Goal: Information Seeking & Learning: Compare options

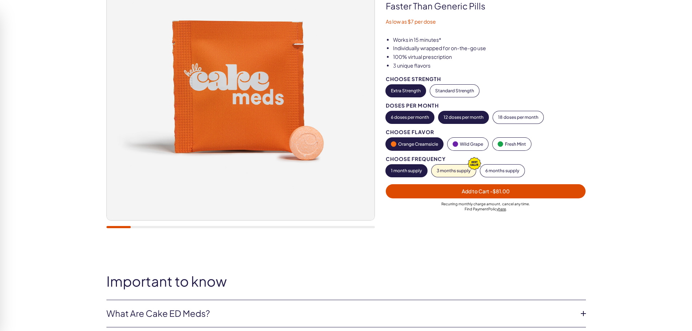
scroll to position [109, 0]
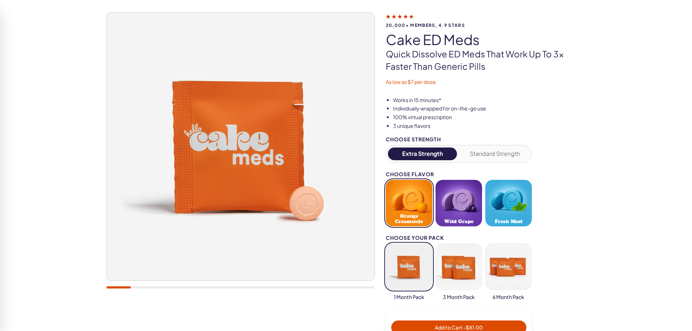
scroll to position [73, 0]
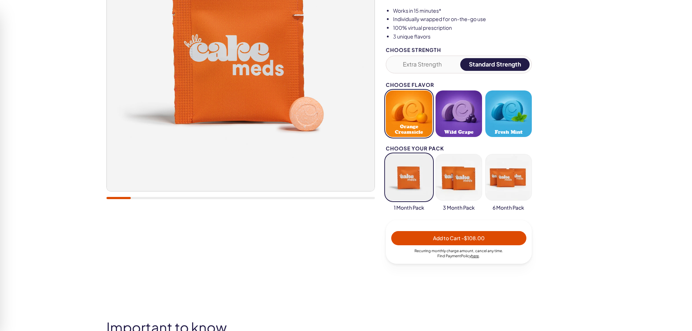
scroll to position [145, 0]
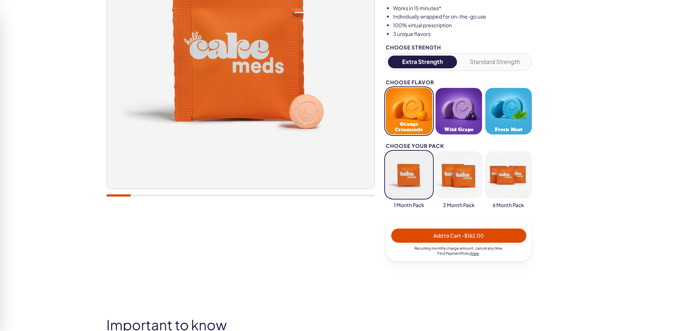
scroll to position [145, 0]
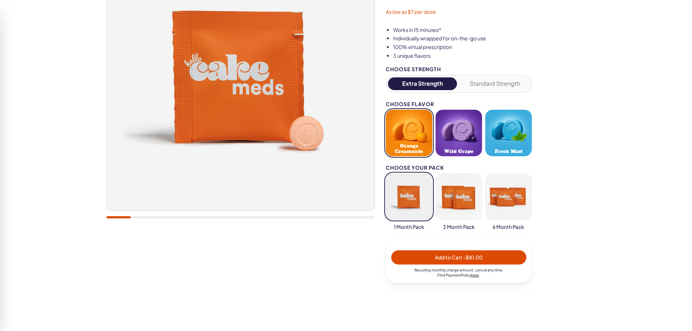
scroll to position [109, 0]
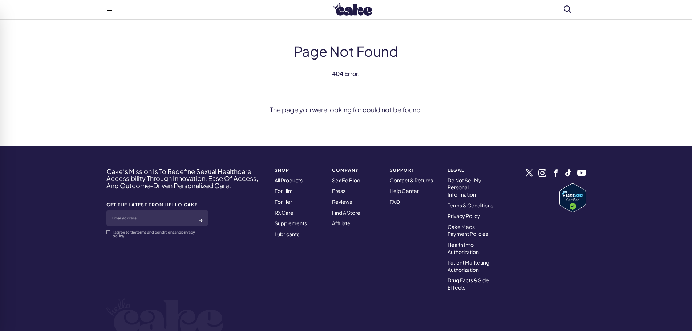
scroll to position [58, 0]
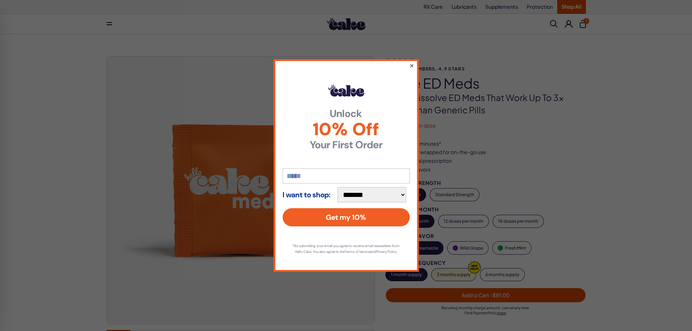
click at [411, 63] on button "×" at bounding box center [411, 65] width 5 height 9
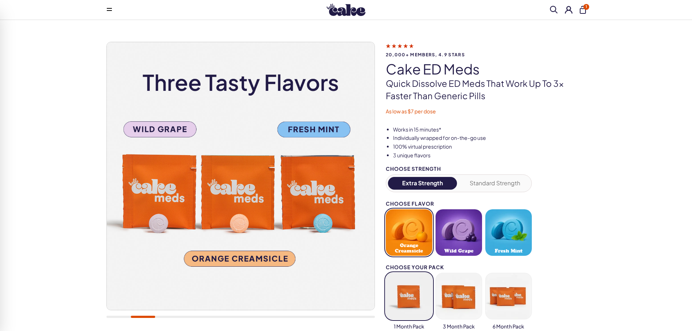
scroll to position [73, 0]
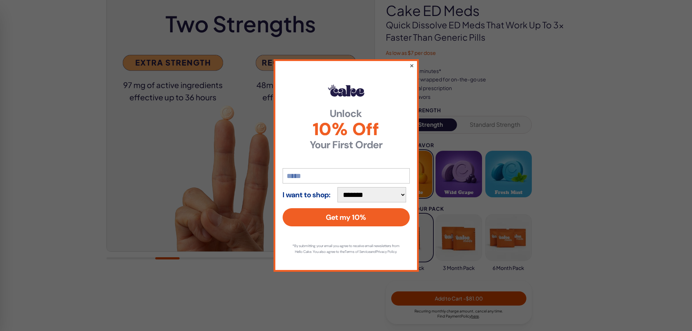
click at [412, 62] on button "×" at bounding box center [411, 65] width 5 height 9
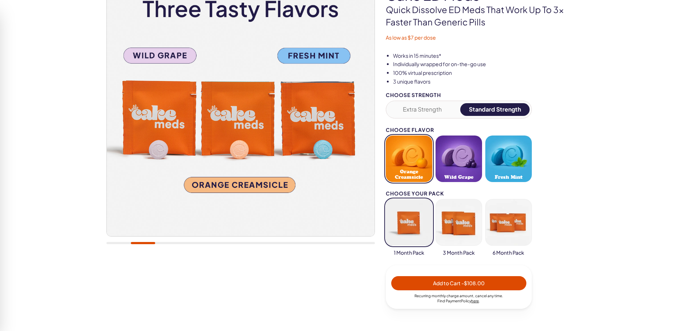
scroll to position [145, 0]
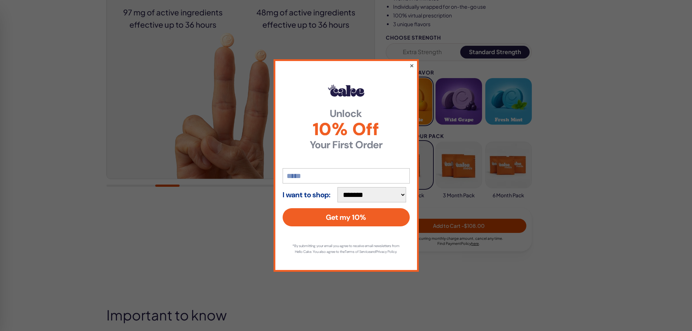
click at [411, 65] on button "×" at bounding box center [411, 65] width 5 height 9
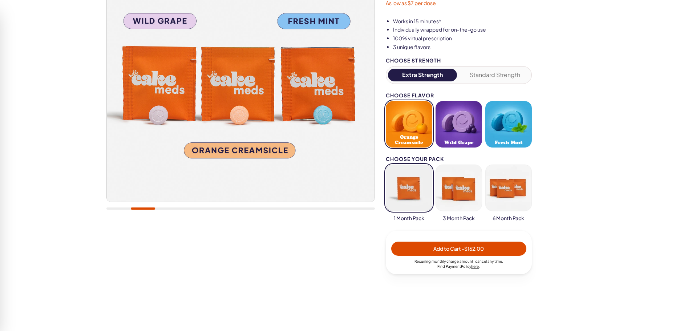
scroll to position [145, 0]
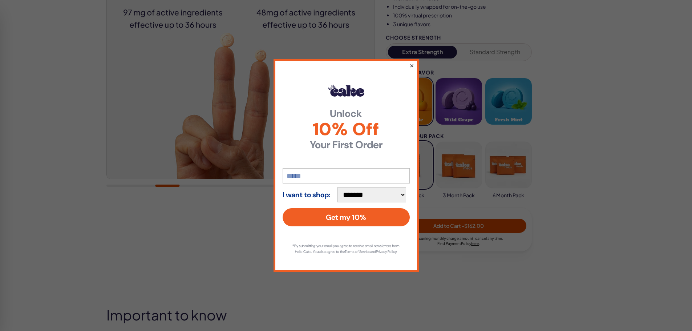
click at [411, 61] on button "×" at bounding box center [411, 65] width 5 height 9
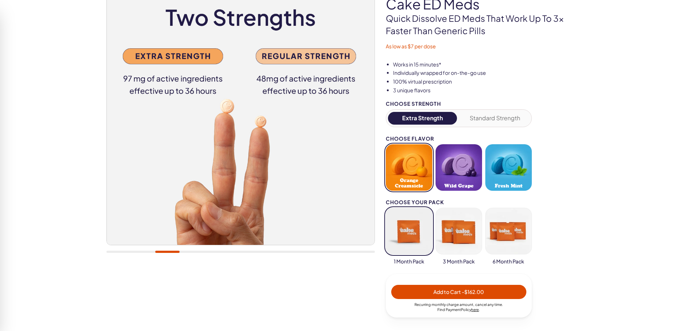
scroll to position [73, 0]
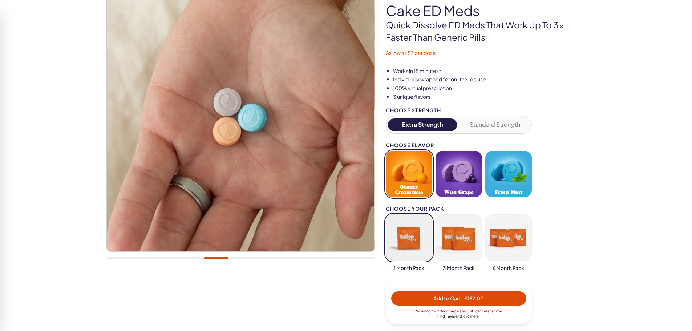
click at [678, 140] on div "20,000+ members, 4.9 stars Cake ED Meds Quick dissolve ED Meds that work up to …" at bounding box center [346, 174] width 692 height 424
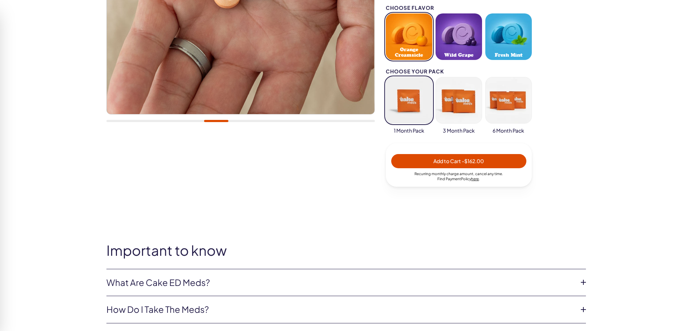
scroll to position [218, 0]
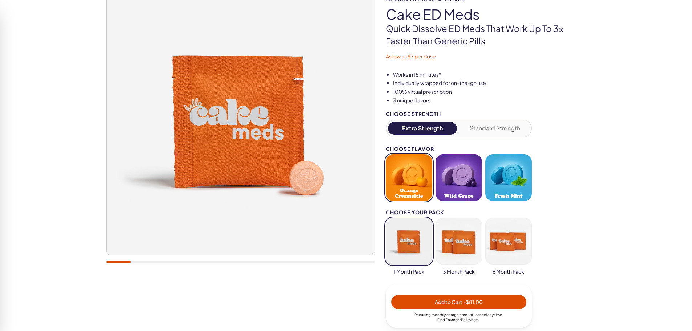
scroll to position [145, 0]
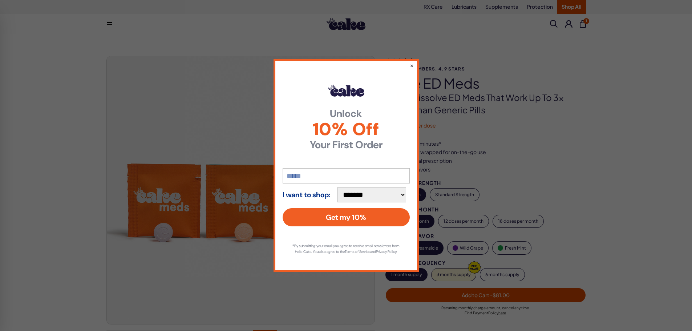
click at [31, 150] on div "**********" at bounding box center [346, 165] width 692 height 331
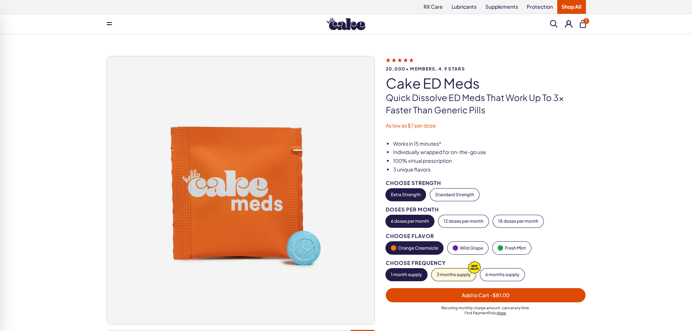
click at [12, 44] on div "20,000+ members, 4.9 stars Cake ED Meds Quick dissolve ED Meds that work up to …" at bounding box center [346, 208] width 692 height 349
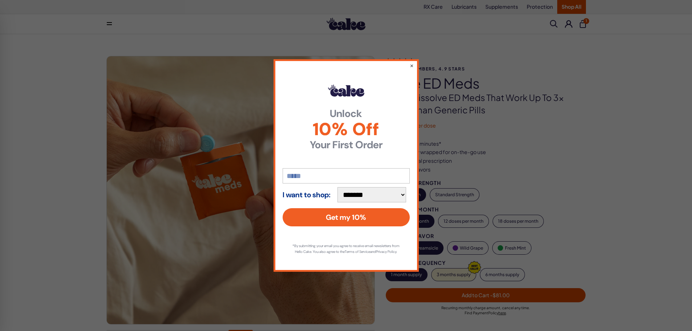
click at [671, 227] on div "**********" at bounding box center [346, 165] width 692 height 331
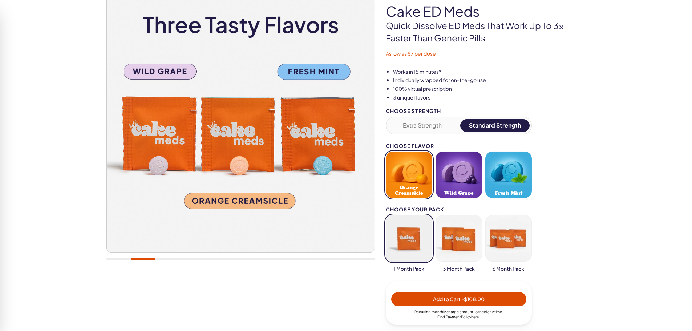
scroll to position [109, 0]
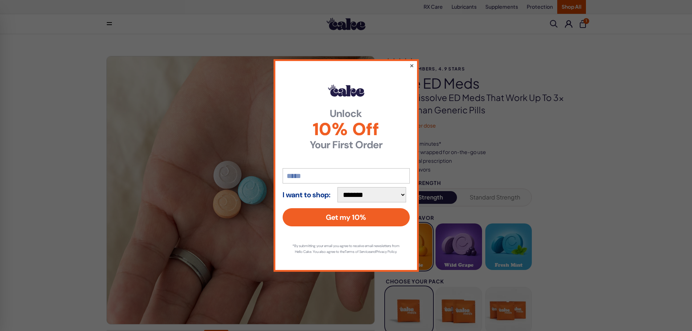
click at [410, 62] on button "×" at bounding box center [411, 65] width 5 height 9
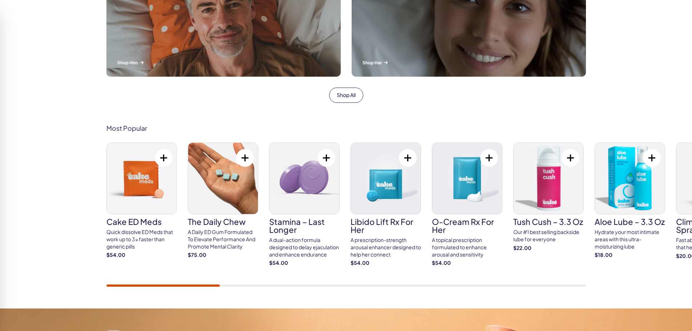
click at [401, 193] on img at bounding box center [386, 178] width 70 height 71
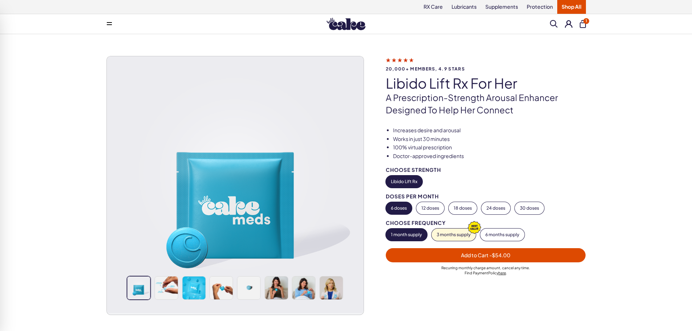
click at [603, 118] on div "20,000+ members, 4.9 stars Libido Lift Rx For Her A prescription-strength arous…" at bounding box center [346, 196] width 523 height 281
